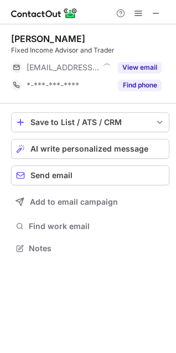
scroll to position [241, 176]
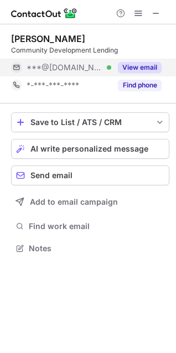
click at [149, 68] on button "View email" at bounding box center [140, 67] width 44 height 11
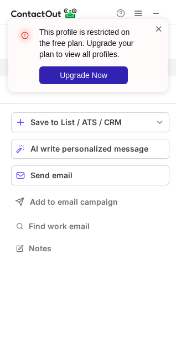
click at [160, 29] on span at bounding box center [158, 28] width 9 height 11
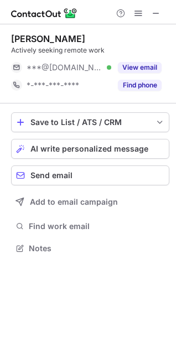
scroll to position [241, 176]
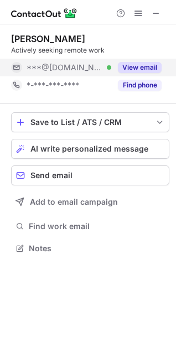
click at [140, 63] on button "View email" at bounding box center [140, 67] width 44 height 11
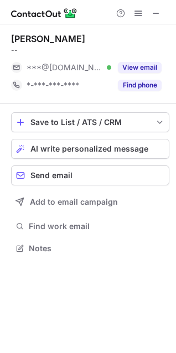
scroll to position [241, 176]
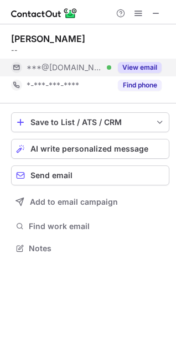
click at [131, 67] on button "View email" at bounding box center [140, 67] width 44 height 11
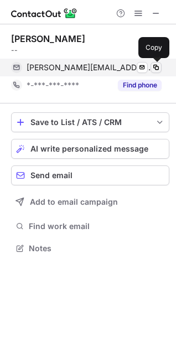
click at [154, 67] on span at bounding box center [156, 67] width 9 height 9
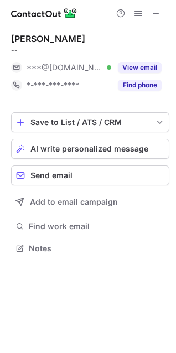
scroll to position [241, 176]
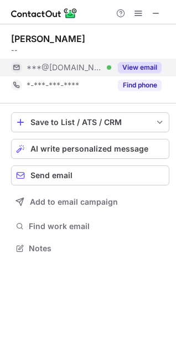
click at [131, 63] on button "View email" at bounding box center [140, 67] width 44 height 11
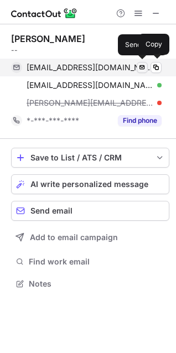
scroll to position [276, 176]
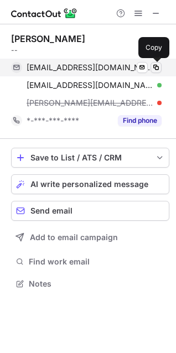
click at [157, 62] on button at bounding box center [156, 67] width 11 height 11
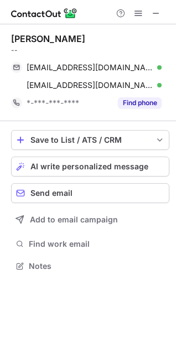
scroll to position [259, 176]
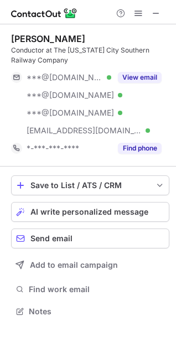
scroll to position [304, 176]
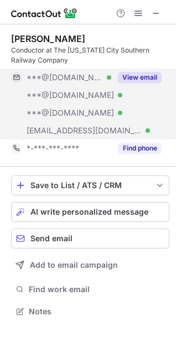
click at [143, 74] on button "View email" at bounding box center [140, 77] width 44 height 11
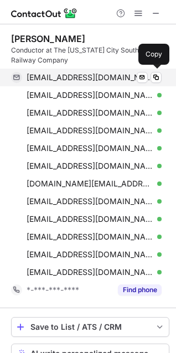
scroll to position [446, 168]
click at [154, 76] on span at bounding box center [156, 77] width 9 height 9
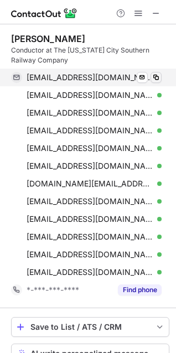
click at [157, 78] on span at bounding box center [156, 77] width 9 height 9
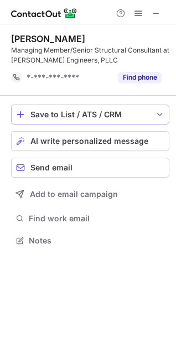
scroll to position [233, 176]
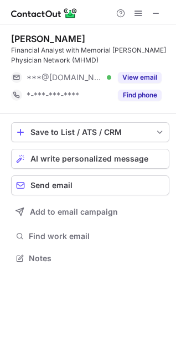
scroll to position [251, 176]
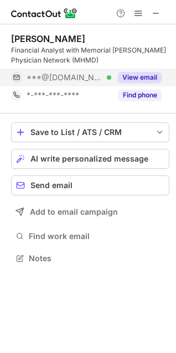
click at [147, 80] on button "View email" at bounding box center [140, 77] width 44 height 11
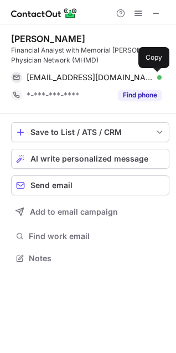
click at [156, 75] on span at bounding box center [156, 77] width 9 height 9
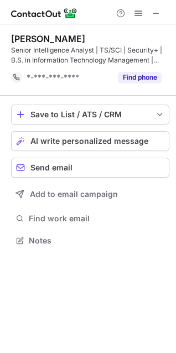
scroll to position [233, 176]
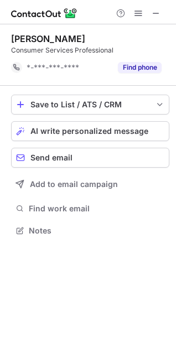
scroll to position [223, 176]
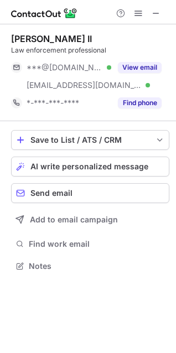
scroll to position [259, 176]
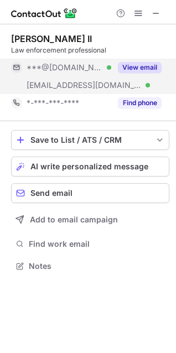
click at [143, 68] on button "View email" at bounding box center [140, 67] width 44 height 11
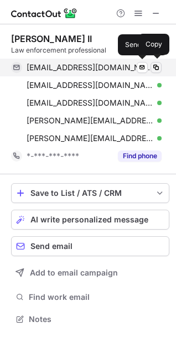
scroll to position [312, 176]
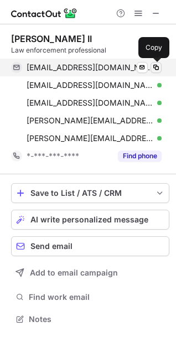
click at [153, 65] on span at bounding box center [156, 67] width 9 height 9
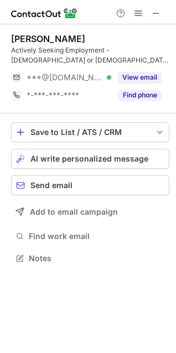
scroll to position [251, 176]
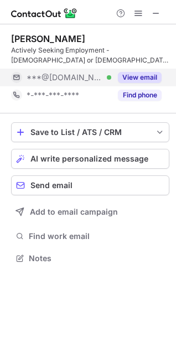
click at [135, 77] on button "View email" at bounding box center [140, 77] width 44 height 11
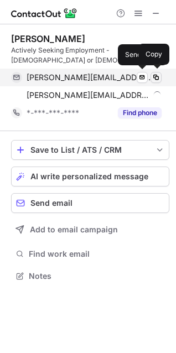
scroll to position [269, 176]
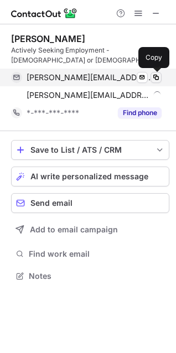
click at [155, 76] on span at bounding box center [156, 77] width 9 height 9
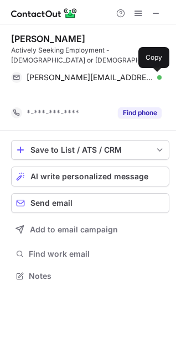
scroll to position [251, 176]
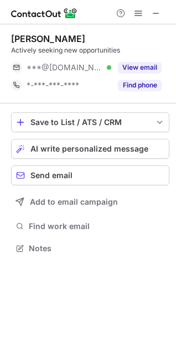
scroll to position [241, 176]
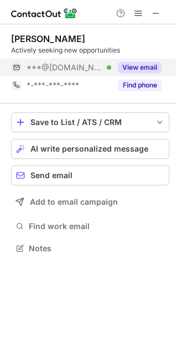
click at [136, 65] on button "View email" at bounding box center [140, 67] width 44 height 11
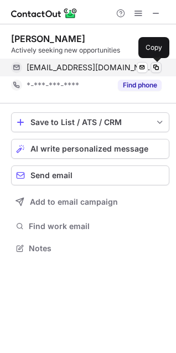
click at [153, 66] on span at bounding box center [156, 67] width 9 height 9
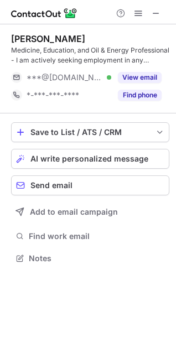
scroll to position [251, 176]
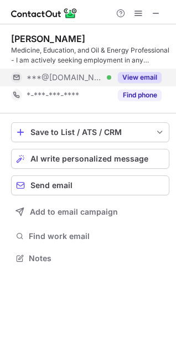
click at [141, 74] on button "View email" at bounding box center [140, 77] width 44 height 11
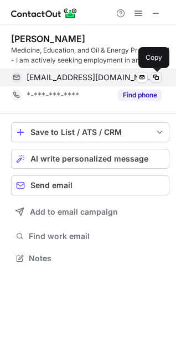
click at [155, 74] on span at bounding box center [156, 77] width 9 height 9
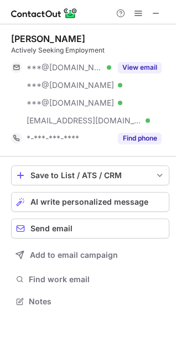
scroll to position [294, 176]
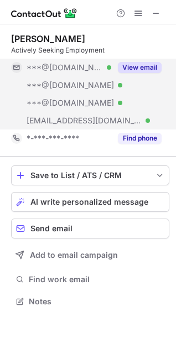
click at [132, 68] on button "View email" at bounding box center [140, 67] width 44 height 11
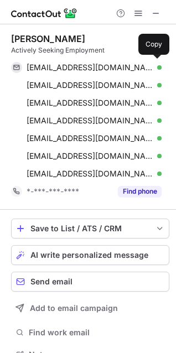
scroll to position [347, 168]
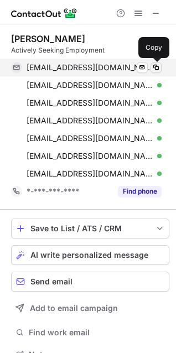
click at [154, 66] on span at bounding box center [156, 67] width 9 height 9
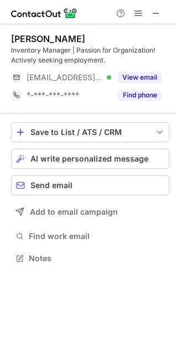
scroll to position [251, 176]
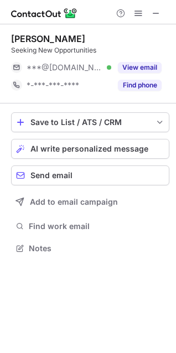
scroll to position [241, 176]
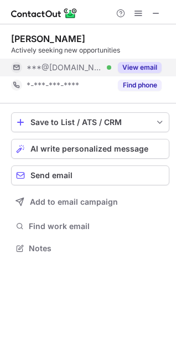
click at [138, 65] on button "View email" at bounding box center [140, 67] width 44 height 11
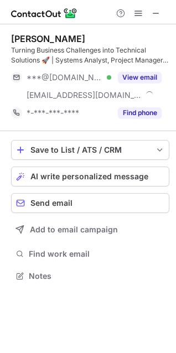
scroll to position [269, 176]
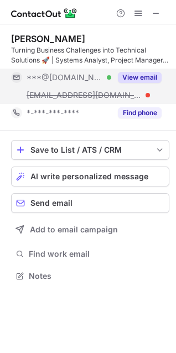
click at [136, 75] on button "View email" at bounding box center [140, 77] width 44 height 11
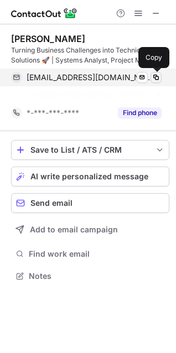
scroll to position [251, 176]
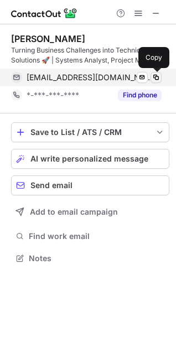
click at [157, 76] on span at bounding box center [156, 77] width 9 height 9
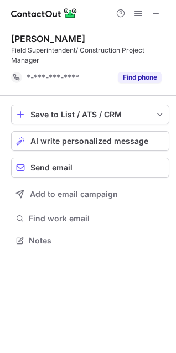
scroll to position [233, 176]
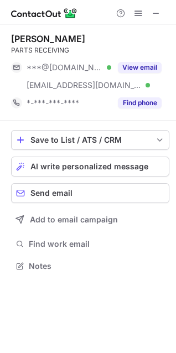
scroll to position [259, 176]
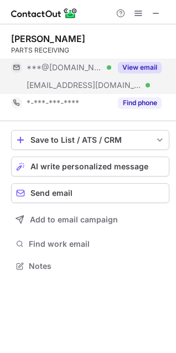
click at [149, 65] on button "View email" at bounding box center [140, 67] width 44 height 11
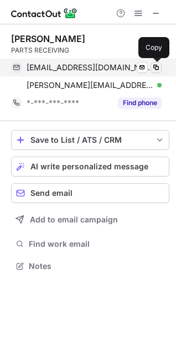
click at [158, 64] on span at bounding box center [156, 67] width 9 height 9
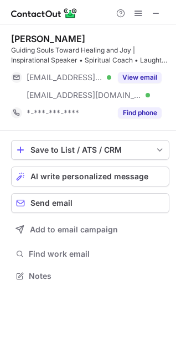
scroll to position [269, 176]
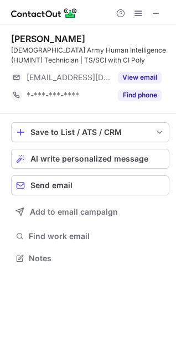
scroll to position [251, 176]
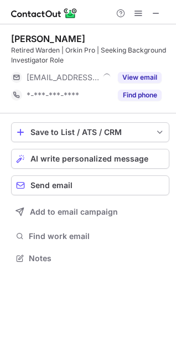
scroll to position [251, 176]
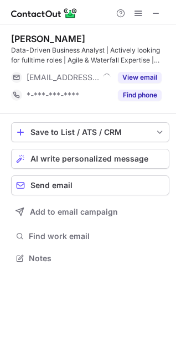
scroll to position [251, 176]
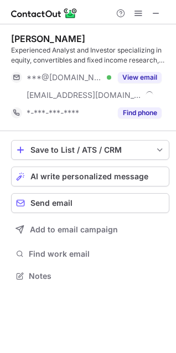
scroll to position [269, 176]
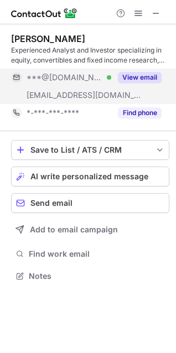
click at [140, 75] on button "View email" at bounding box center [140, 77] width 44 height 11
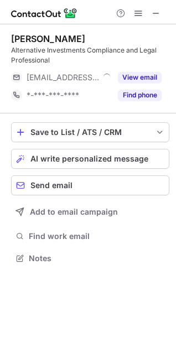
scroll to position [251, 176]
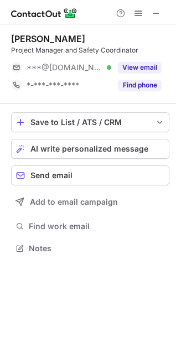
scroll to position [241, 176]
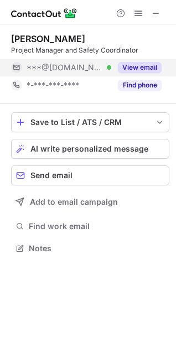
click at [140, 66] on button "View email" at bounding box center [140, 67] width 44 height 11
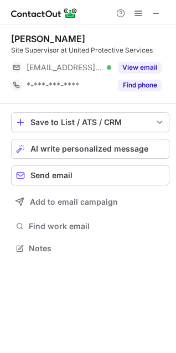
scroll to position [241, 176]
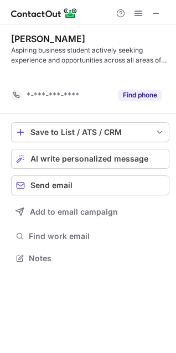
scroll to position [233, 176]
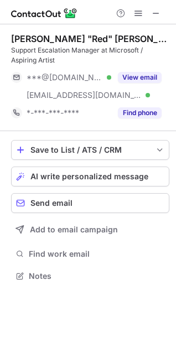
scroll to position [269, 176]
click at [150, 79] on button "View email" at bounding box center [140, 77] width 44 height 11
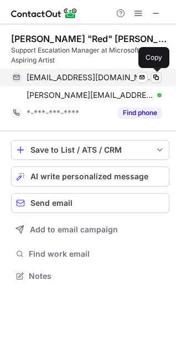
click at [157, 75] on span at bounding box center [156, 77] width 9 height 9
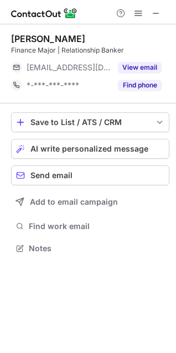
scroll to position [241, 176]
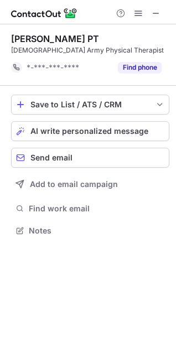
scroll to position [223, 176]
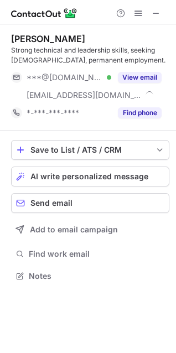
scroll to position [269, 176]
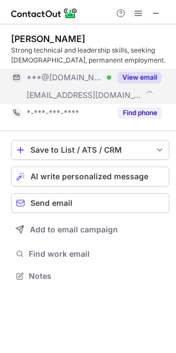
click at [149, 74] on button "View email" at bounding box center [140, 77] width 44 height 11
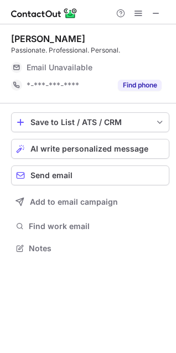
scroll to position [241, 176]
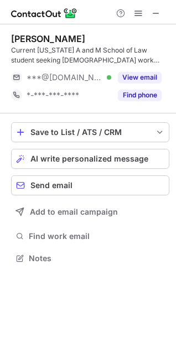
scroll to position [251, 176]
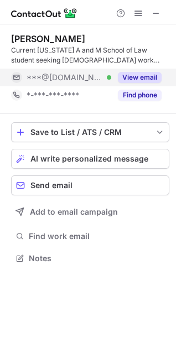
click at [147, 78] on button "View email" at bounding box center [140, 77] width 44 height 11
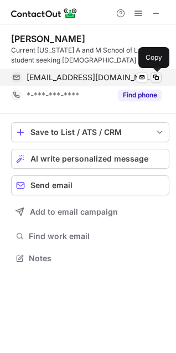
click at [157, 76] on span at bounding box center [156, 77] width 9 height 9
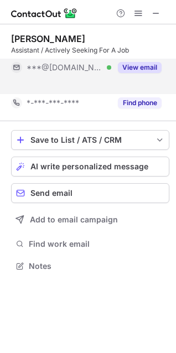
scroll to position [241, 176]
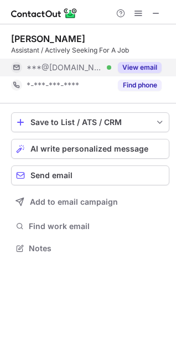
click at [136, 65] on button "View email" at bounding box center [140, 67] width 44 height 11
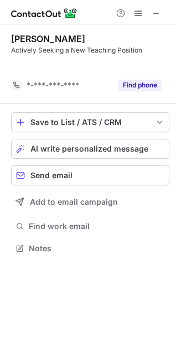
scroll to position [223, 176]
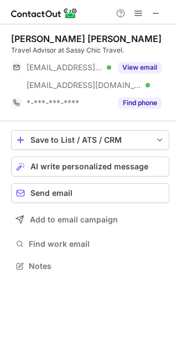
scroll to position [259, 176]
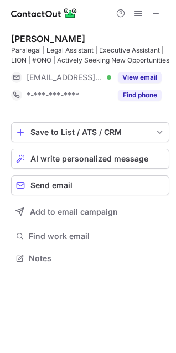
scroll to position [251, 176]
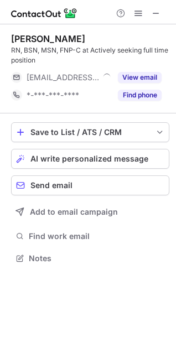
scroll to position [251, 176]
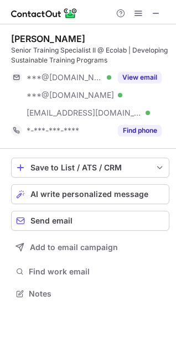
scroll to position [286, 176]
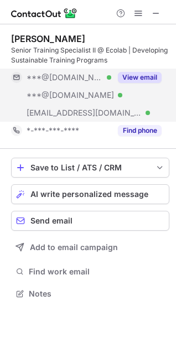
click at [153, 73] on button "View email" at bounding box center [140, 77] width 44 height 11
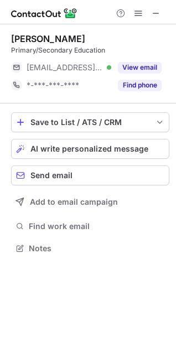
scroll to position [241, 176]
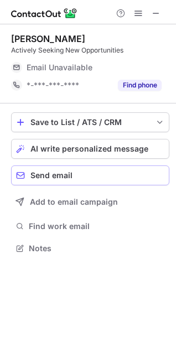
scroll to position [241, 176]
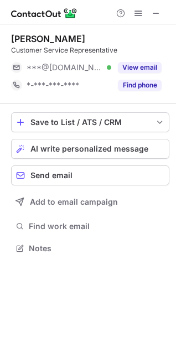
scroll to position [241, 176]
click at [151, 63] on button "View email" at bounding box center [140, 67] width 44 height 11
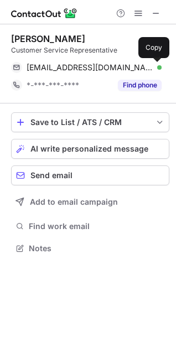
click at [151, 63] on button at bounding box center [156, 67] width 11 height 11
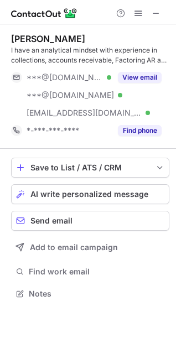
scroll to position [286, 176]
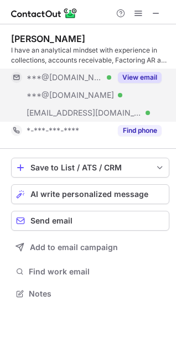
click at [141, 80] on button "View email" at bounding box center [140, 77] width 44 height 11
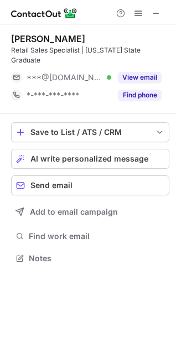
scroll to position [241, 176]
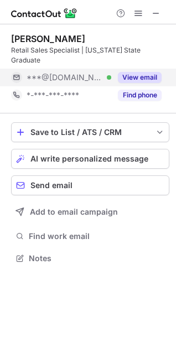
click at [138, 74] on div "View email" at bounding box center [136, 78] width 50 height 18
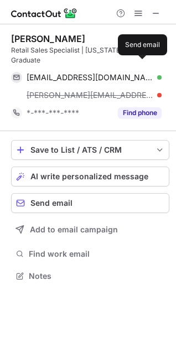
scroll to position [259, 176]
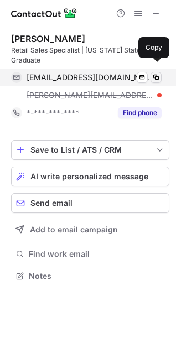
click at [156, 73] on span at bounding box center [156, 77] width 9 height 9
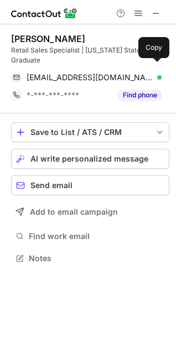
scroll to position [241, 176]
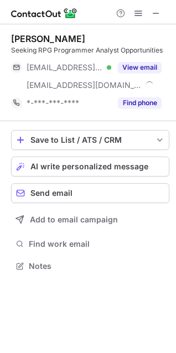
scroll to position [259, 176]
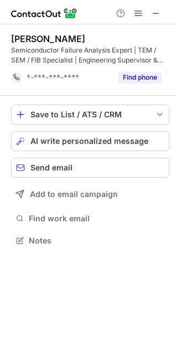
scroll to position [233, 176]
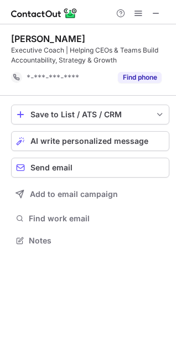
scroll to position [233, 176]
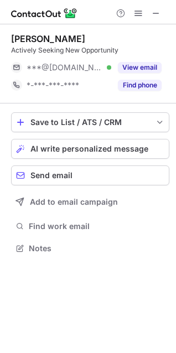
scroll to position [241, 176]
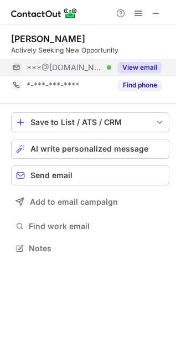
click at [136, 66] on button "View email" at bounding box center [140, 67] width 44 height 11
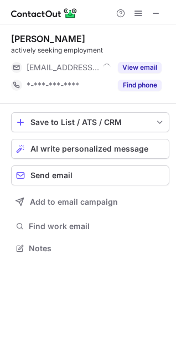
scroll to position [241, 176]
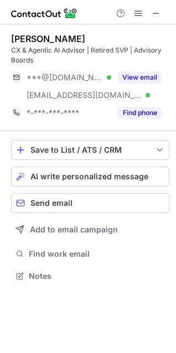
scroll to position [269, 176]
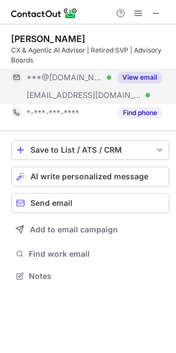
click at [135, 75] on button "View email" at bounding box center [140, 77] width 44 height 11
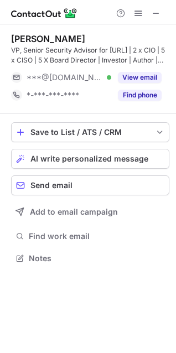
scroll to position [251, 176]
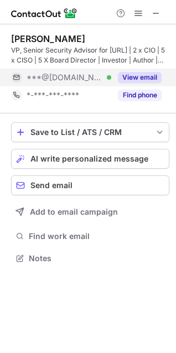
click at [129, 76] on button "View email" at bounding box center [140, 77] width 44 height 11
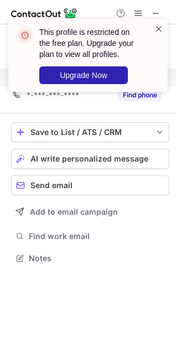
click at [160, 28] on span at bounding box center [158, 28] width 9 height 11
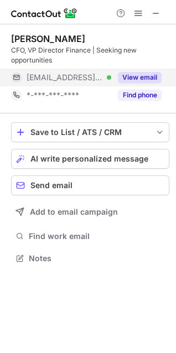
scroll to position [251, 176]
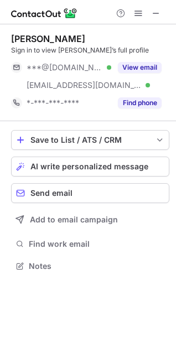
scroll to position [259, 176]
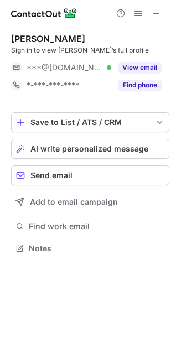
scroll to position [241, 176]
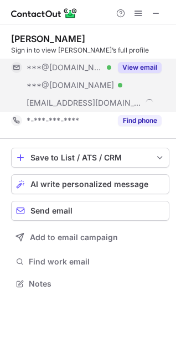
scroll to position [276, 176]
click at [152, 69] on button "View email" at bounding box center [140, 67] width 44 height 11
click at [152, 69] on div "***@gmail.com" at bounding box center [94, 68] width 135 height 10
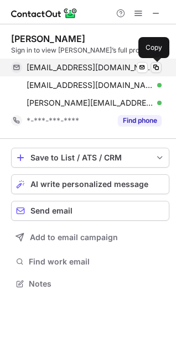
click at [158, 66] on span at bounding box center [156, 67] width 9 height 9
